Goal: Task Accomplishment & Management: Use online tool/utility

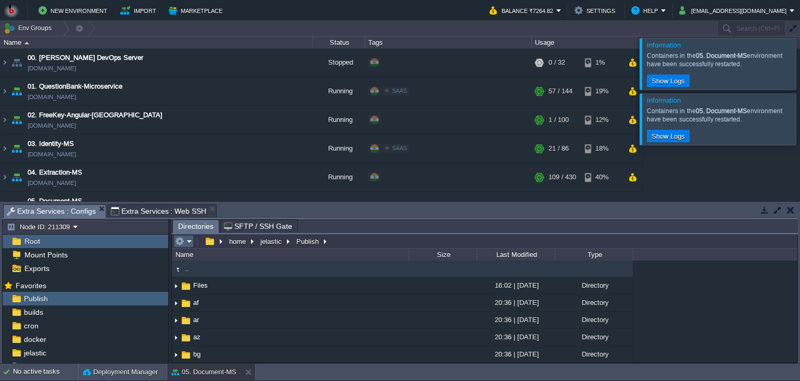
click at [193, 244] on td at bounding box center [183, 241] width 20 height 13
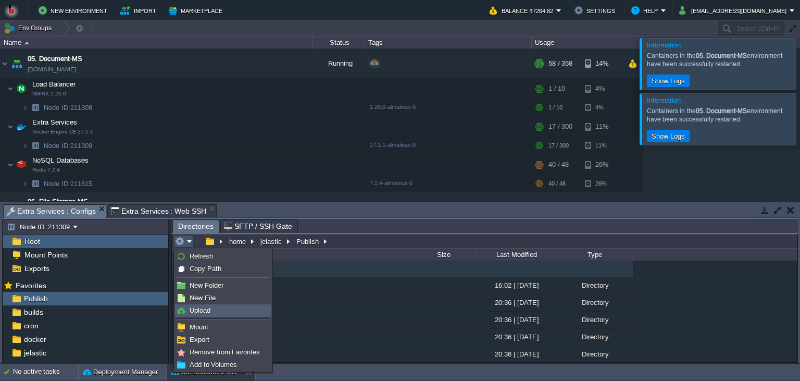
click at [212, 308] on link "Upload" at bounding box center [223, 310] width 95 height 11
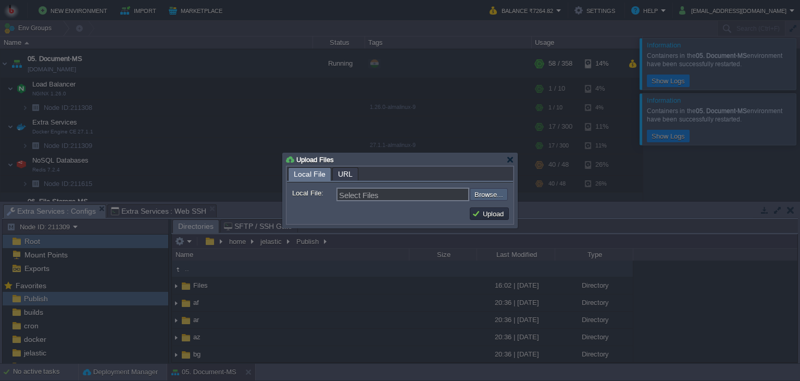
click at [471, 193] on input "file" at bounding box center [442, 194] width 132 height 13
type input "C:\fakepath\PdfGenerateMicroservice.dll"
type input "PdfGenerateMicroservice.dll"
click at [489, 209] on button "Upload" at bounding box center [489, 213] width 35 height 9
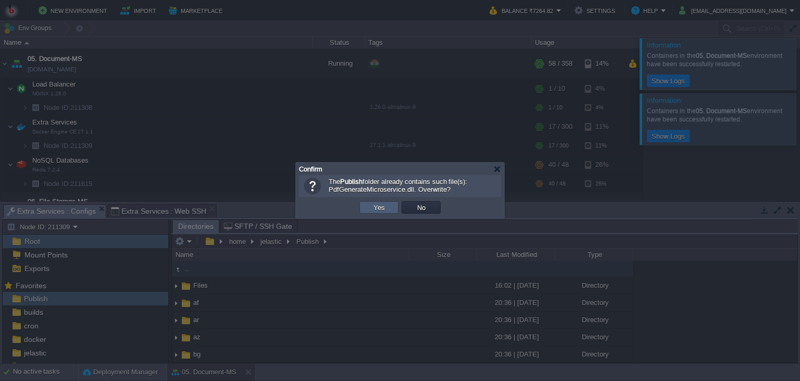
click at [373, 211] on button "Yes" at bounding box center [379, 207] width 18 height 9
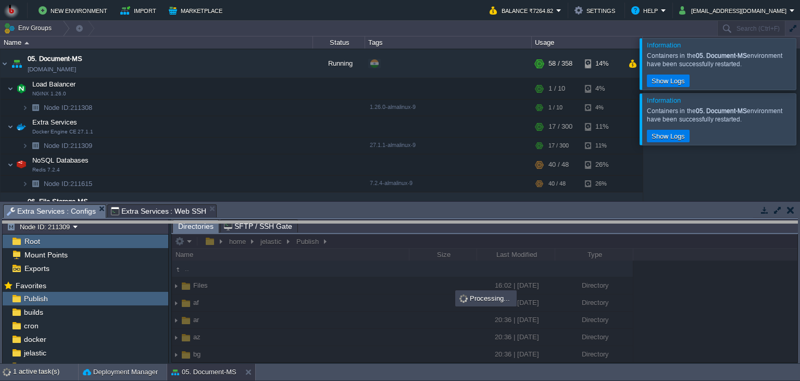
click at [486, 224] on body "New Environment Import Marketplace Bonus ₹0.00 Upgrade Account Balance ₹7264.82…" at bounding box center [400, 190] width 800 height 381
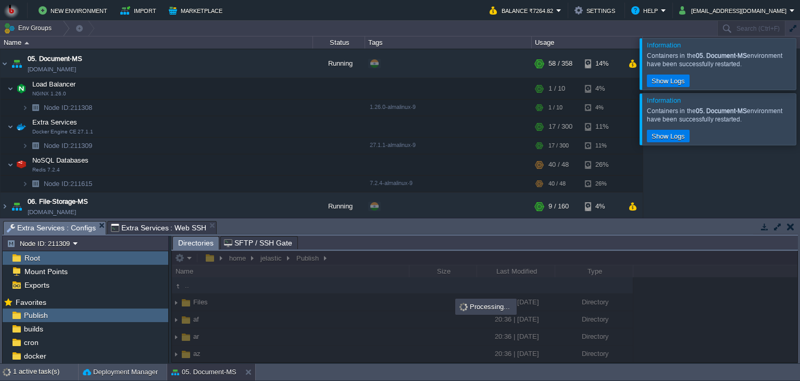
click at [678, 167] on div "00. [PERSON_NAME] DevOps Server [DOMAIN_NAME] Stopped + Add to Env Group RAM 0%…" at bounding box center [400, 132] width 800 height 169
click at [800, 118] on div at bounding box center [813, 118] width 0 height 51
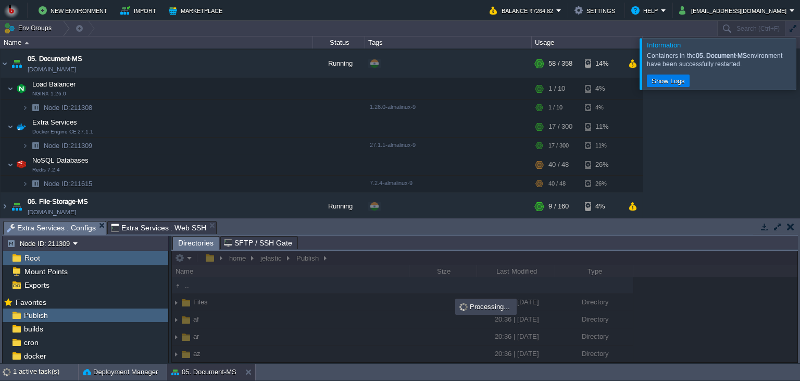
click at [800, 59] on div at bounding box center [813, 63] width 0 height 51
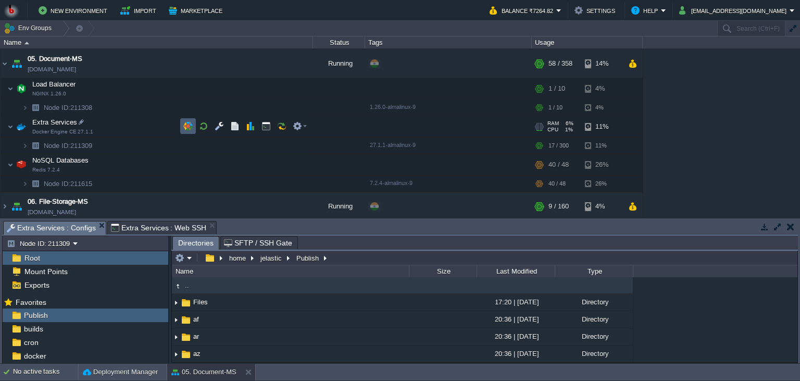
click at [200, 125] on button "button" at bounding box center [203, 125] width 9 height 9
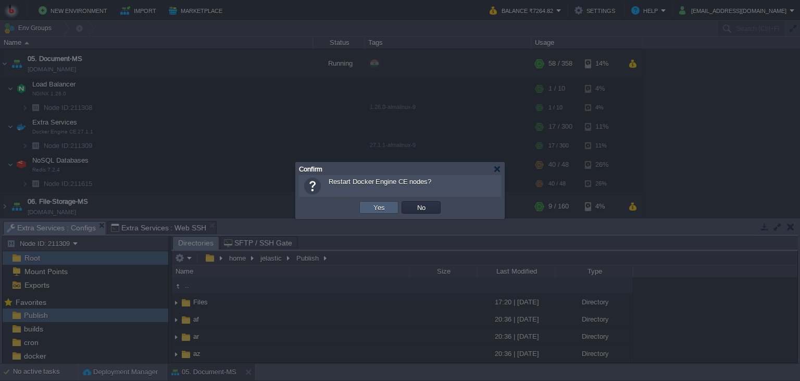
click at [372, 212] on td "Yes" at bounding box center [378, 207] width 39 height 13
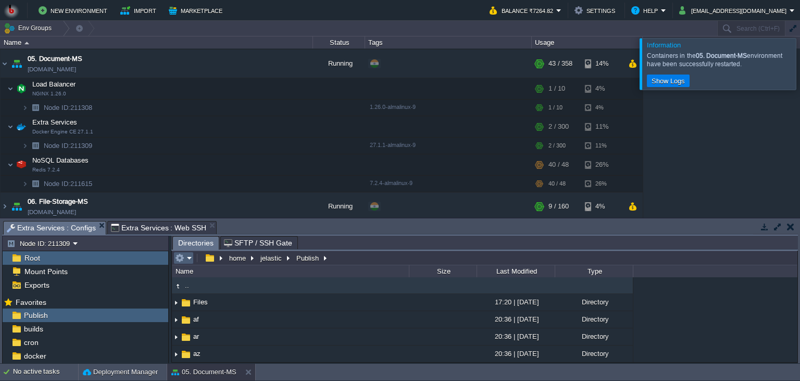
click at [189, 259] on em at bounding box center [183, 257] width 17 height 9
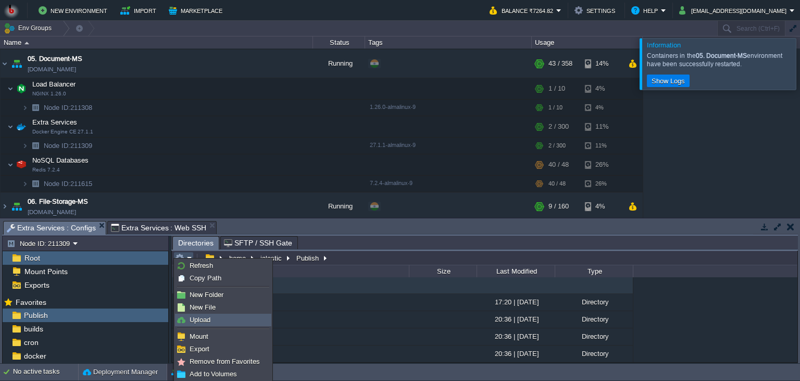
click at [212, 319] on link "Upload" at bounding box center [223, 319] width 95 height 11
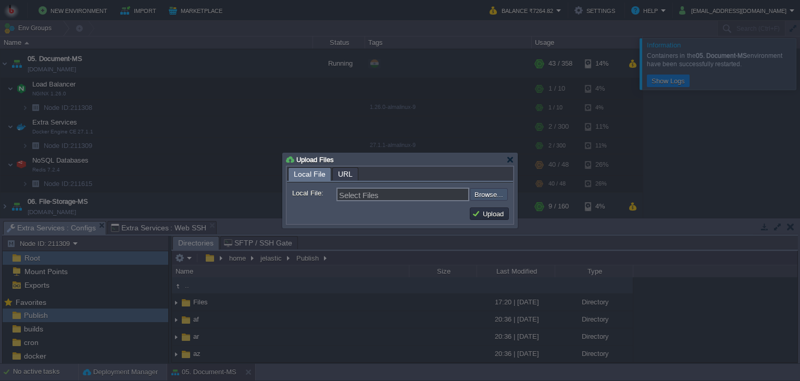
click at [501, 192] on input "file" at bounding box center [442, 194] width 132 height 13
type input "C:\fakepath\PdfGenerateMicroservice.dll"
type input "PdfGenerateMicroservice.dll"
click at [482, 218] on button "Upload" at bounding box center [489, 213] width 35 height 9
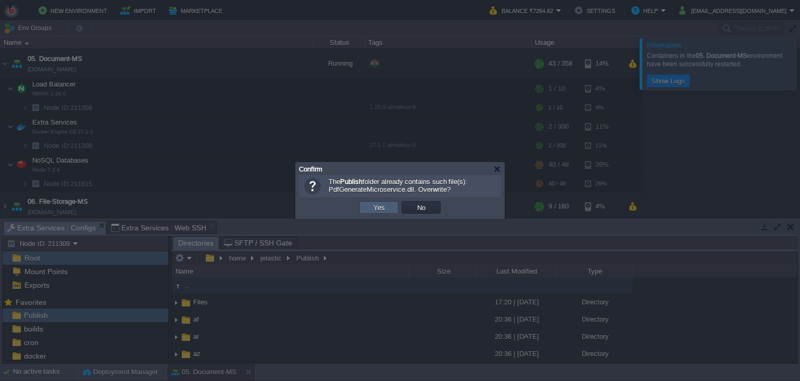
click at [363, 213] on td "Yes" at bounding box center [378, 207] width 39 height 13
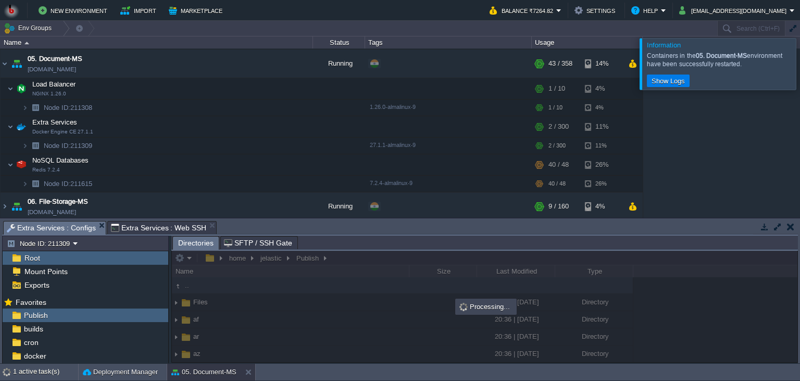
click at [800, 68] on div at bounding box center [813, 63] width 0 height 51
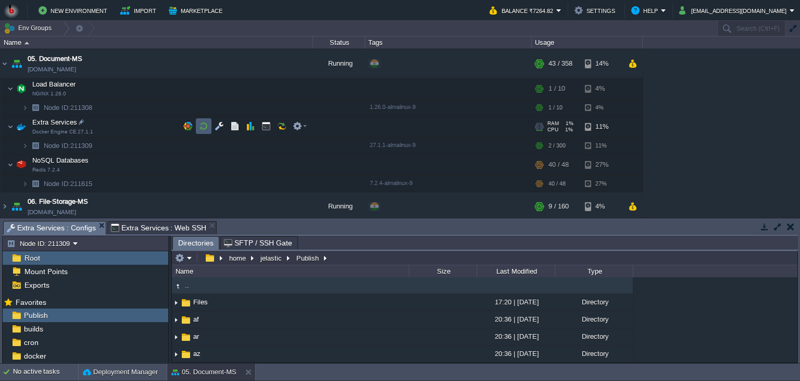
click at [197, 126] on td at bounding box center [204, 126] width 16 height 16
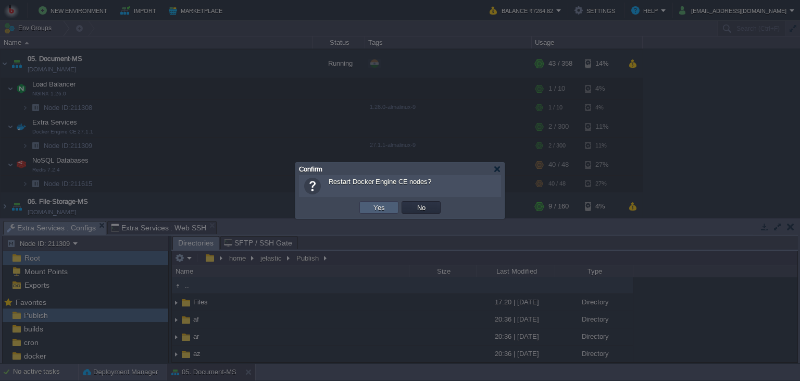
click at [387, 209] on td "Yes" at bounding box center [378, 207] width 39 height 13
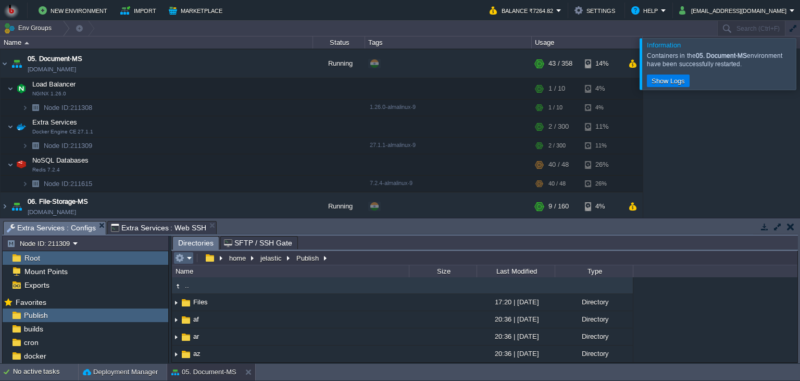
click at [189, 256] on em at bounding box center [183, 257] width 17 height 9
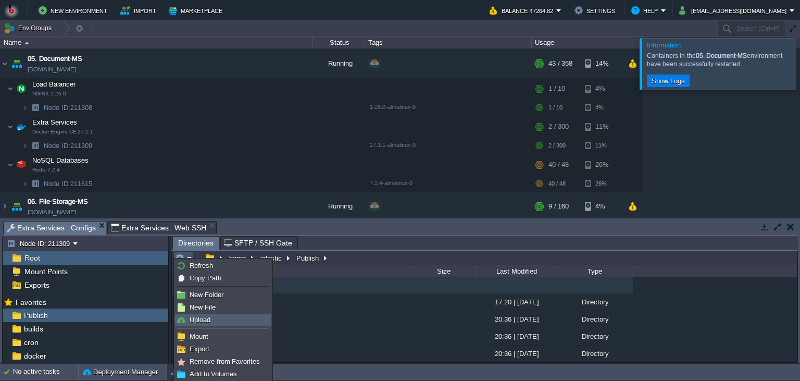
click at [203, 320] on span "Upload" at bounding box center [200, 320] width 21 height 8
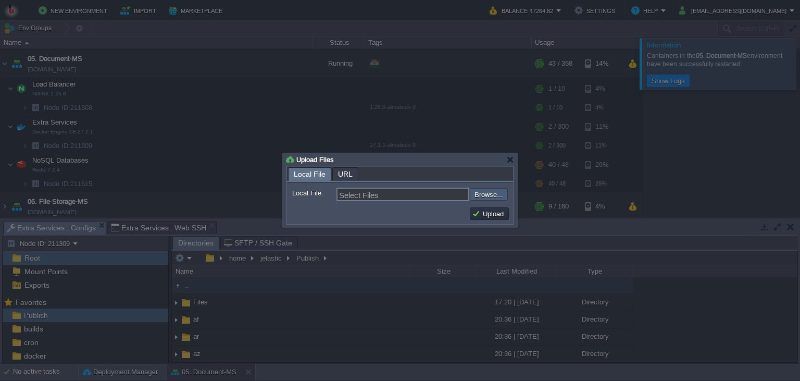
click at [489, 195] on input "file" at bounding box center [442, 194] width 132 height 13
type input "C:\fakepath\PdfGenerateMicroservice.dll"
type input "PdfGenerateMicroservice.dll"
click at [481, 206] on td "Upload" at bounding box center [489, 214] width 42 height 16
click at [485, 212] on button "Upload" at bounding box center [489, 213] width 35 height 9
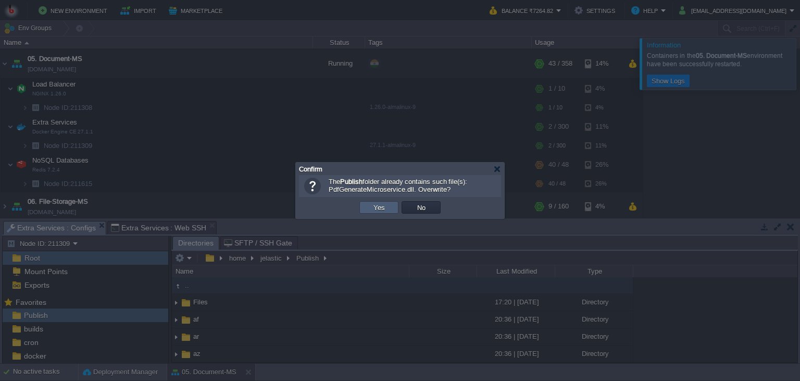
click at [384, 207] on button "Yes" at bounding box center [379, 207] width 18 height 9
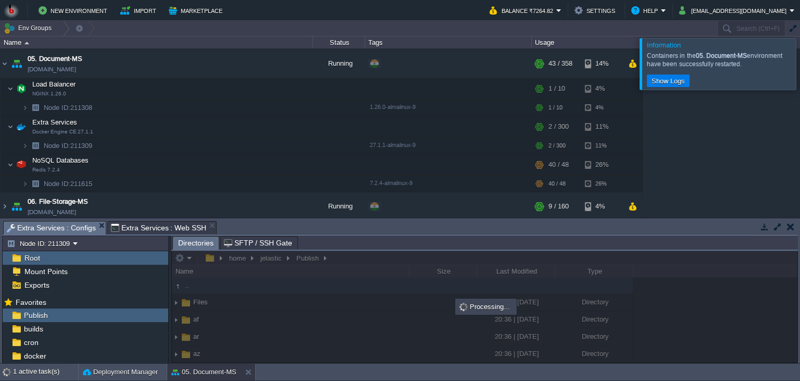
click at [800, 70] on div at bounding box center [813, 63] width 0 height 51
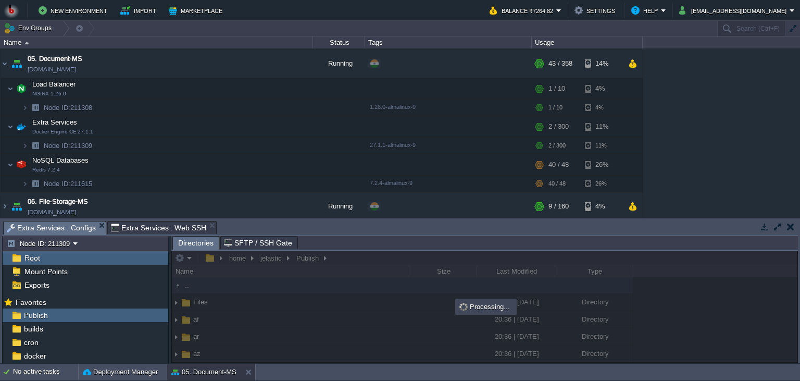
click at [717, 134] on div "00. [PERSON_NAME] DevOps Server [DOMAIN_NAME] Stopped + Add to Env Group RAM 0%…" at bounding box center [400, 132] width 800 height 169
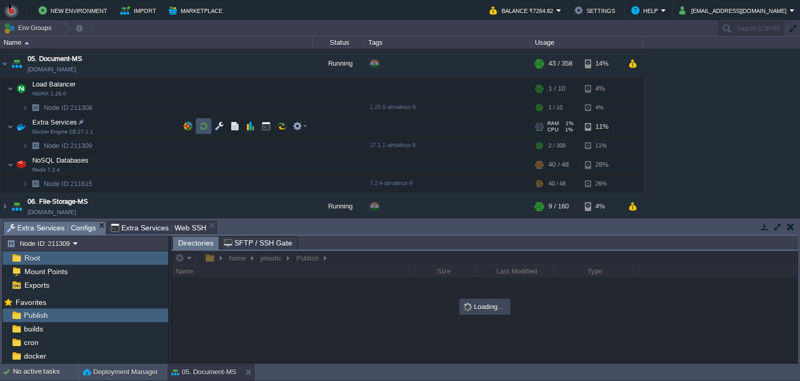
click at [199, 126] on button "button" at bounding box center [203, 125] width 9 height 9
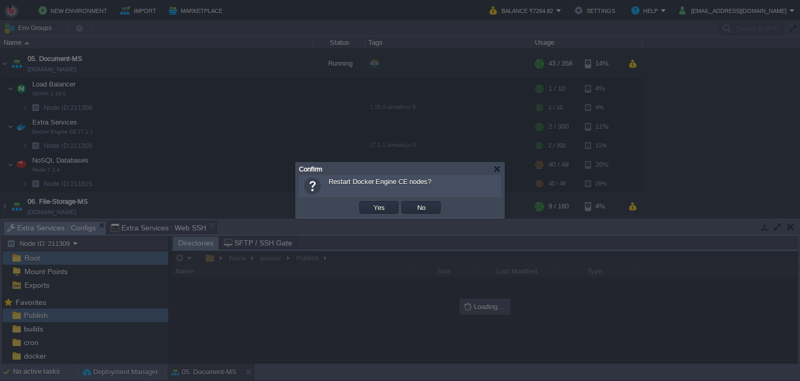
click at [387, 214] on td "Yes" at bounding box center [379, 208] width 42 height 16
click at [386, 208] on button "Yes" at bounding box center [379, 207] width 18 height 9
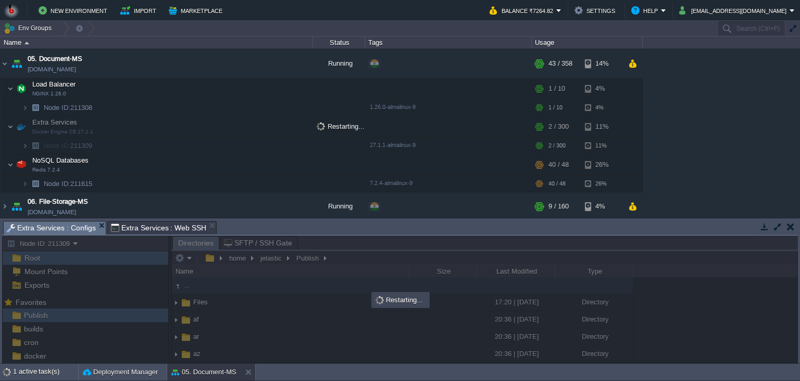
click at [656, 164] on div "00. [PERSON_NAME] DevOps Server [DOMAIN_NAME] Stopped + Add to Env Group RAM 0%…" at bounding box center [400, 132] width 800 height 169
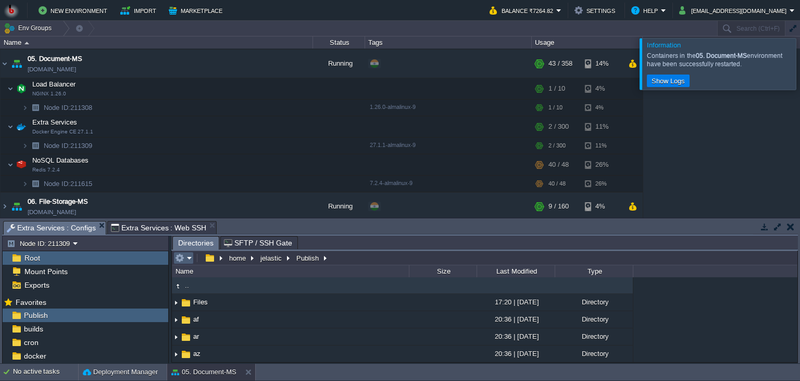
click at [187, 258] on em at bounding box center [183, 257] width 17 height 9
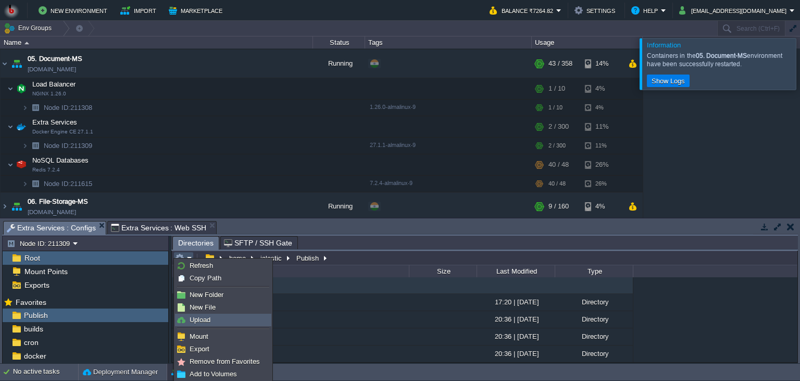
click at [214, 322] on link "Upload" at bounding box center [223, 319] width 95 height 11
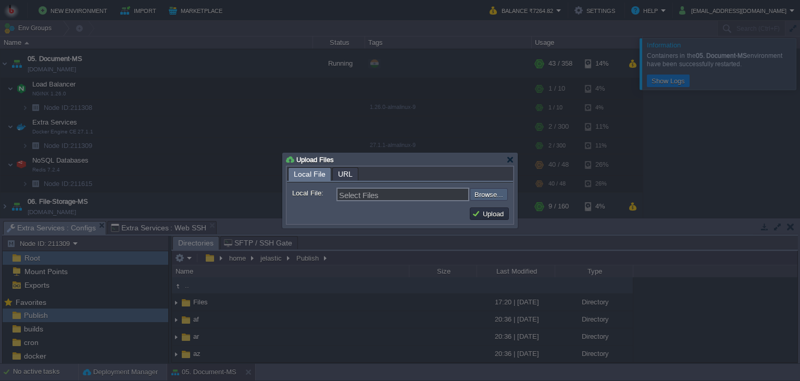
click at [485, 195] on input "file" at bounding box center [442, 194] width 132 height 13
type input "C:\fakepath\PdfGenerateMicroservice.dll"
type input "PdfGenerateMicroservice.dll"
click at [500, 218] on button "Upload" at bounding box center [489, 213] width 35 height 9
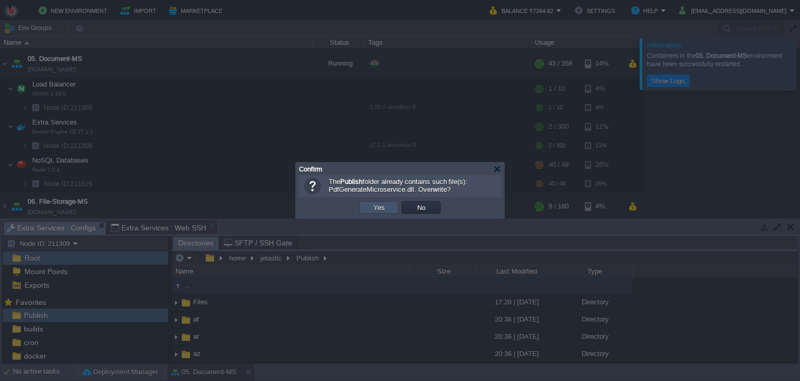
click at [371, 209] on button "Yes" at bounding box center [379, 207] width 18 height 9
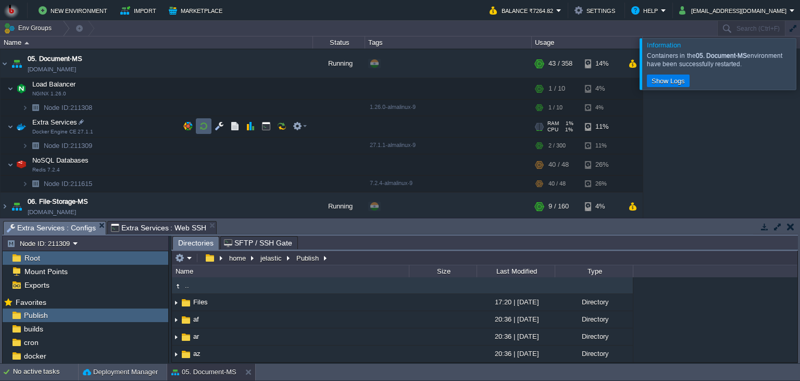
click at [202, 122] on button "button" at bounding box center [203, 125] width 9 height 9
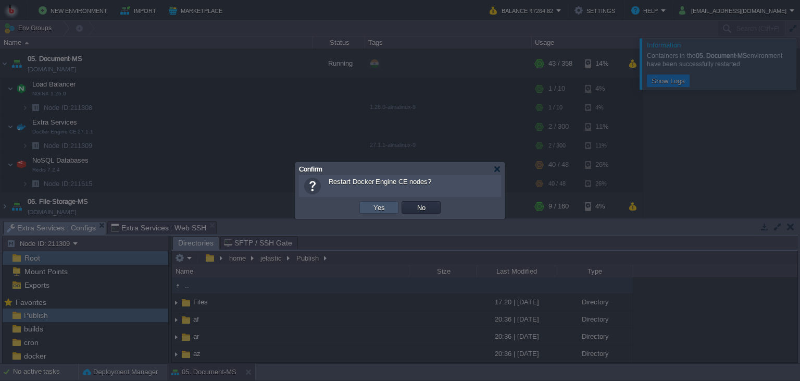
click at [382, 209] on button "Yes" at bounding box center [379, 207] width 18 height 9
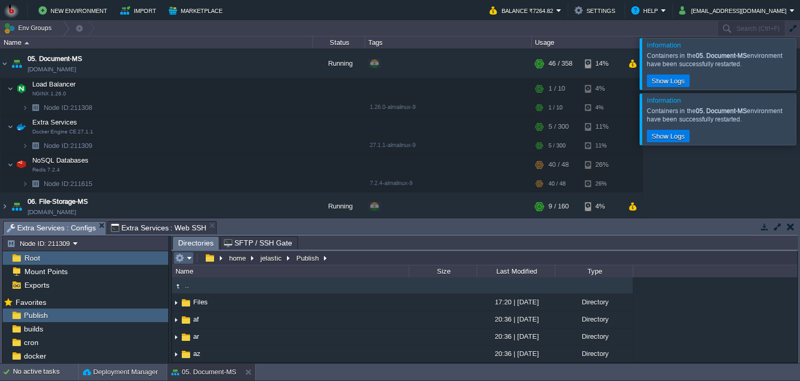
click at [186, 255] on em at bounding box center [183, 257] width 17 height 9
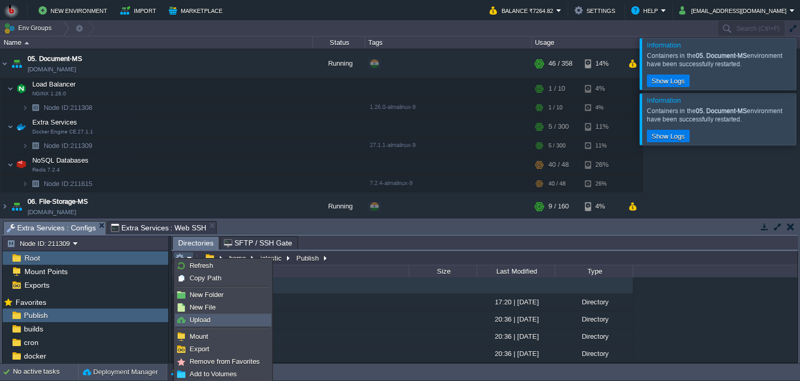
click at [196, 314] on li "Upload" at bounding box center [223, 320] width 96 height 13
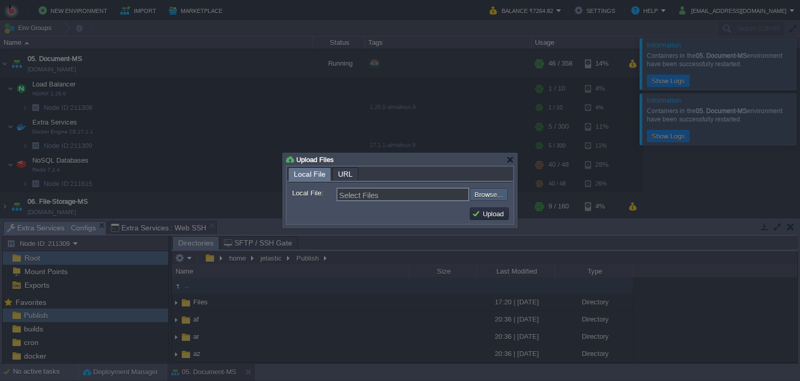
click at [487, 196] on input "file" at bounding box center [442, 194] width 132 height 13
type input "C:\fakepath\PdfGenerateMicroservice.dll"
type input "PdfGenerateMicroservice.dll"
click at [495, 215] on button "Upload" at bounding box center [489, 213] width 35 height 9
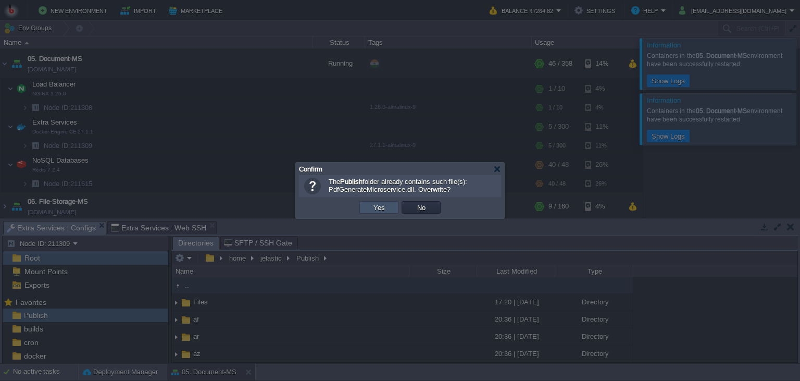
click at [376, 207] on button "Yes" at bounding box center [379, 207] width 18 height 9
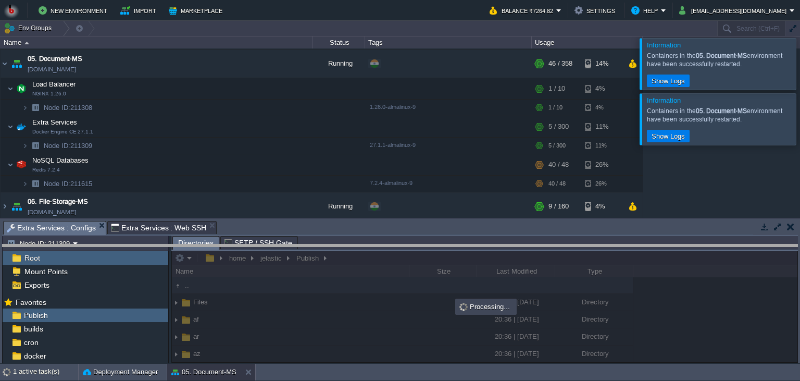
click at [363, 252] on body "New Environment Import Marketplace Bonus ₹0.00 Upgrade Account Balance ₹7264.82…" at bounding box center [400, 190] width 800 height 381
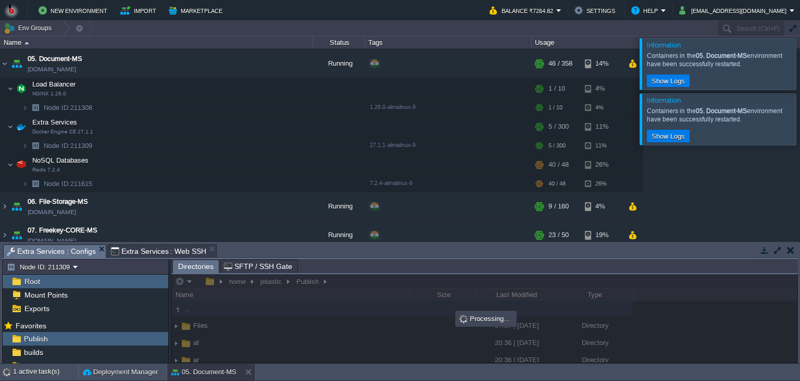
click at [780, 120] on div "Containers in the 05. Document-MS environment have been successfully restarted." at bounding box center [720, 115] width 146 height 17
click at [800, 119] on div at bounding box center [813, 118] width 0 height 51
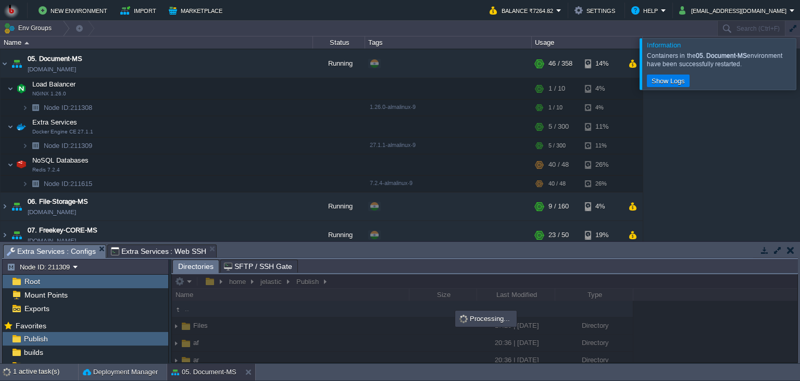
click at [800, 74] on div at bounding box center [813, 63] width 0 height 51
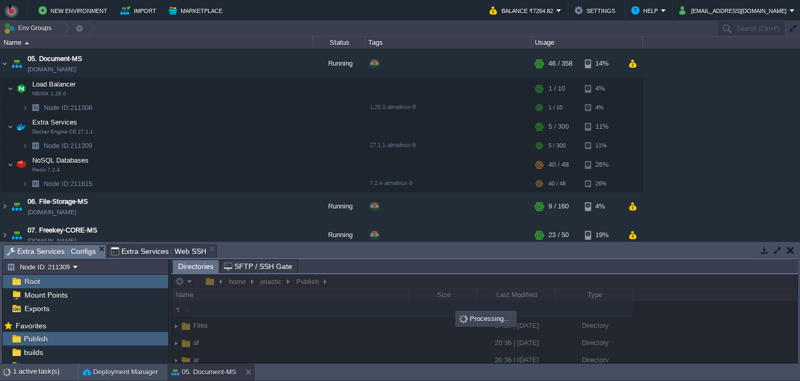
click at [746, 138] on div "00. [PERSON_NAME] DevOps Server [DOMAIN_NAME] Stopped + Add to Env Group RAM 0%…" at bounding box center [400, 144] width 800 height 193
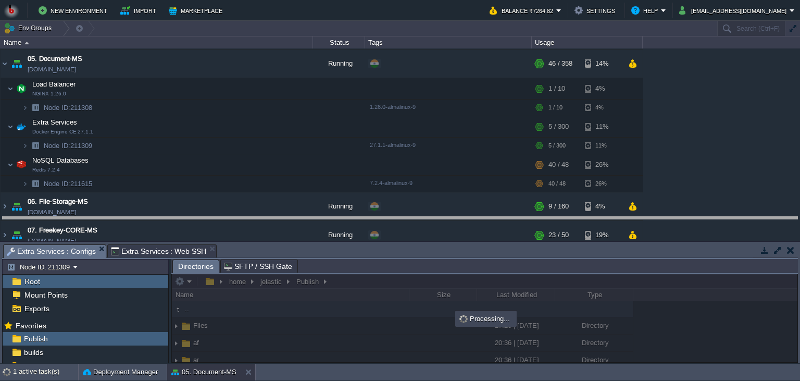
click at [677, 224] on body "New Environment Import Marketplace Bonus ₹0.00 Upgrade Account Balance ₹7264.82…" at bounding box center [400, 190] width 800 height 381
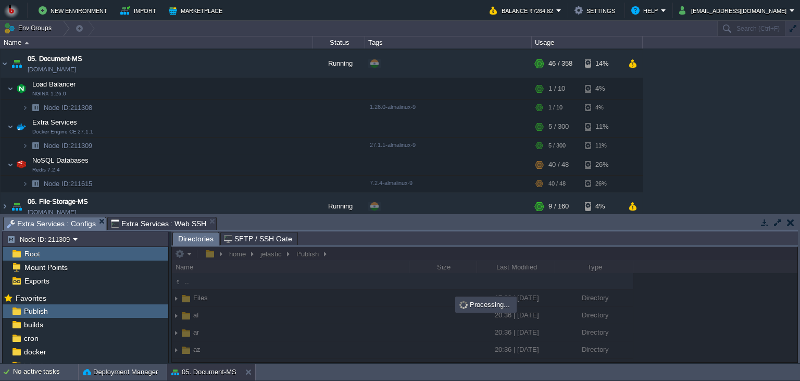
click at [487, 308] on div "Processing..." at bounding box center [485, 304] width 59 height 14
click at [676, 155] on div "00. [PERSON_NAME] DevOps Server [DOMAIN_NAME] Stopped + Add to Env Group RAM 0%…" at bounding box center [400, 130] width 800 height 165
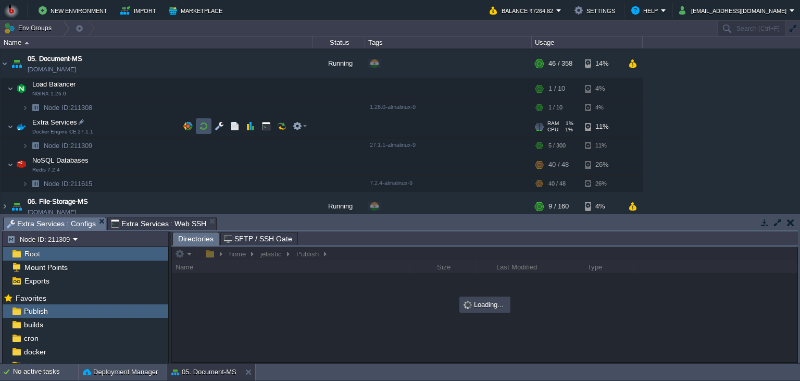
click at [201, 125] on button "button" at bounding box center [203, 125] width 9 height 9
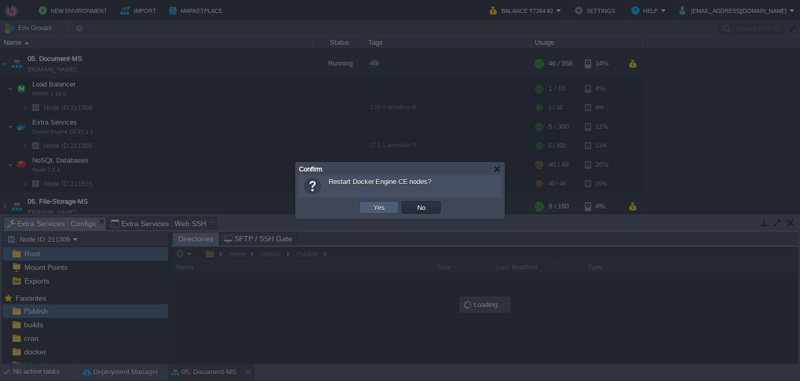
click at [381, 207] on button "Yes" at bounding box center [379, 207] width 18 height 9
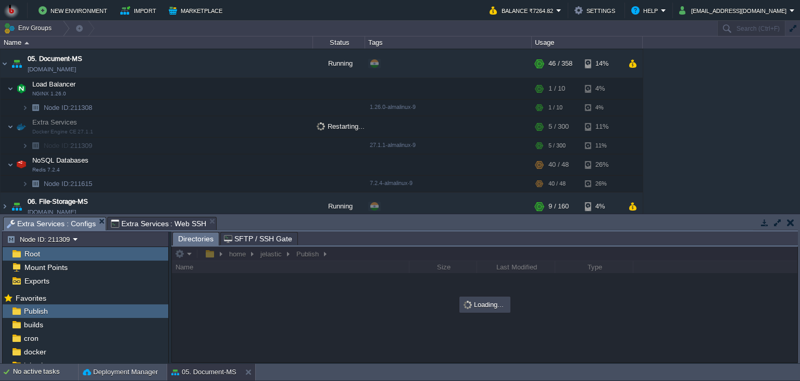
click at [680, 177] on div "00. [PERSON_NAME] DevOps Server [DOMAIN_NAME] Stopped + Add to Env Group RAM 0%…" at bounding box center [400, 130] width 800 height 165
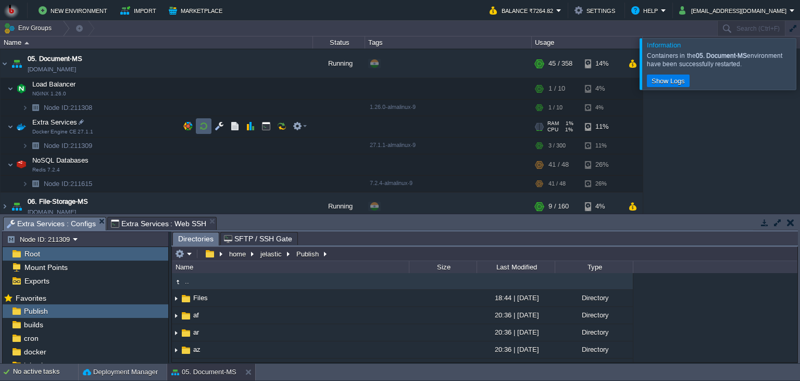
click at [206, 126] on button "button" at bounding box center [203, 125] width 9 height 9
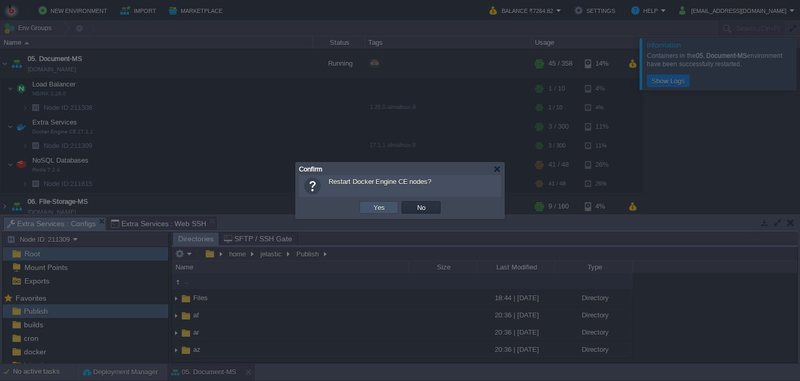
click at [371, 203] on button "Yes" at bounding box center [379, 207] width 18 height 9
